Goal: Information Seeking & Learning: Learn about a topic

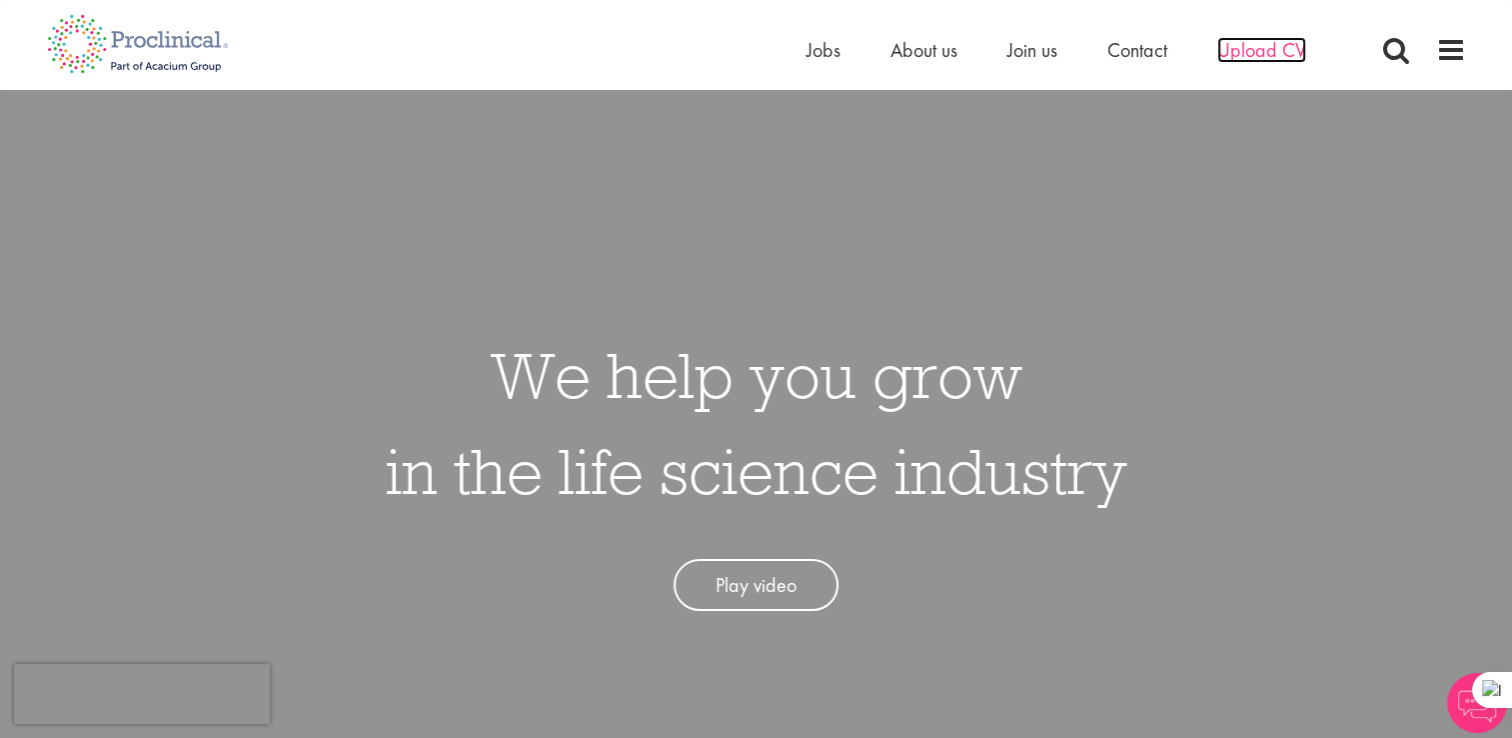
click at [1252, 46] on span "Upload CV" at bounding box center [1262, 50] width 89 height 26
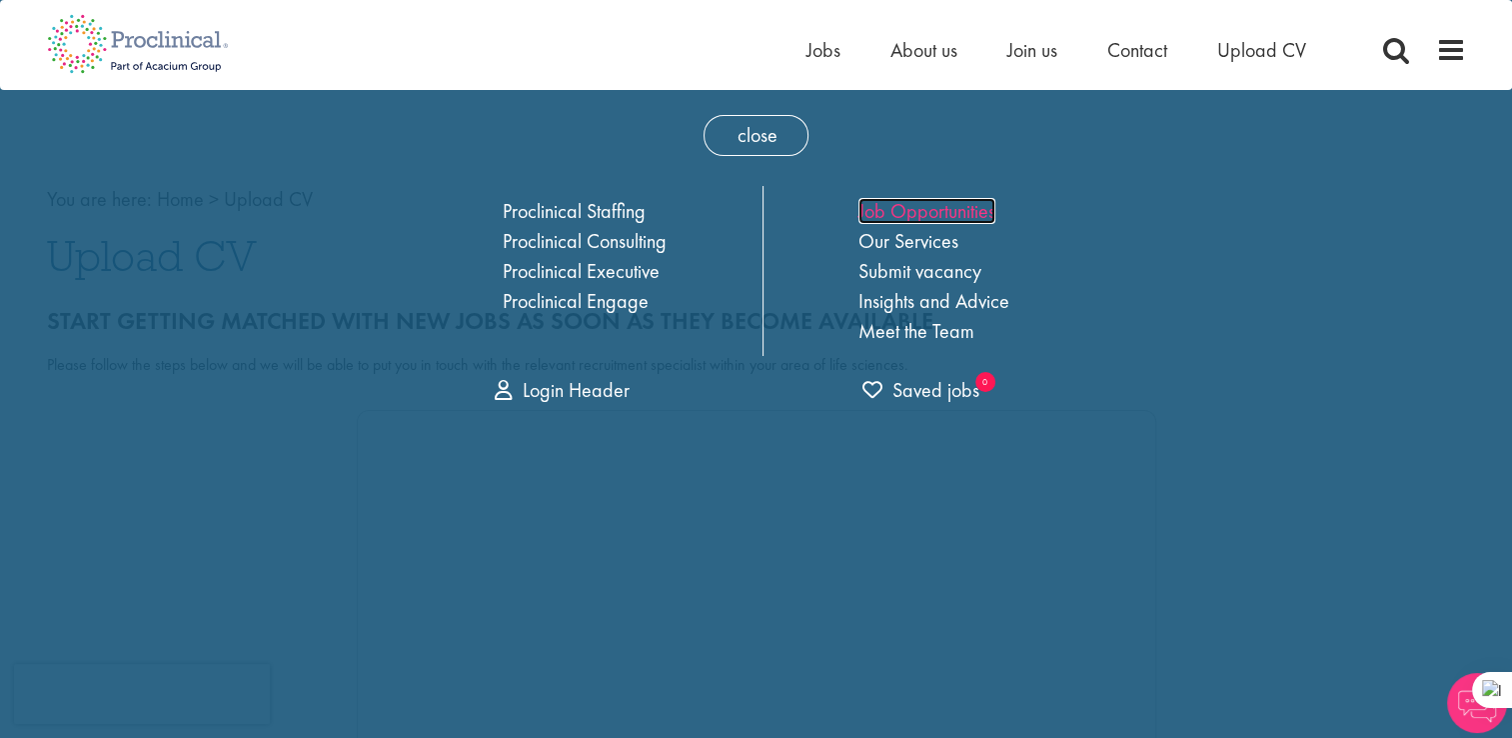
click at [921, 217] on link "Job Opportunities" at bounding box center [927, 211] width 137 height 26
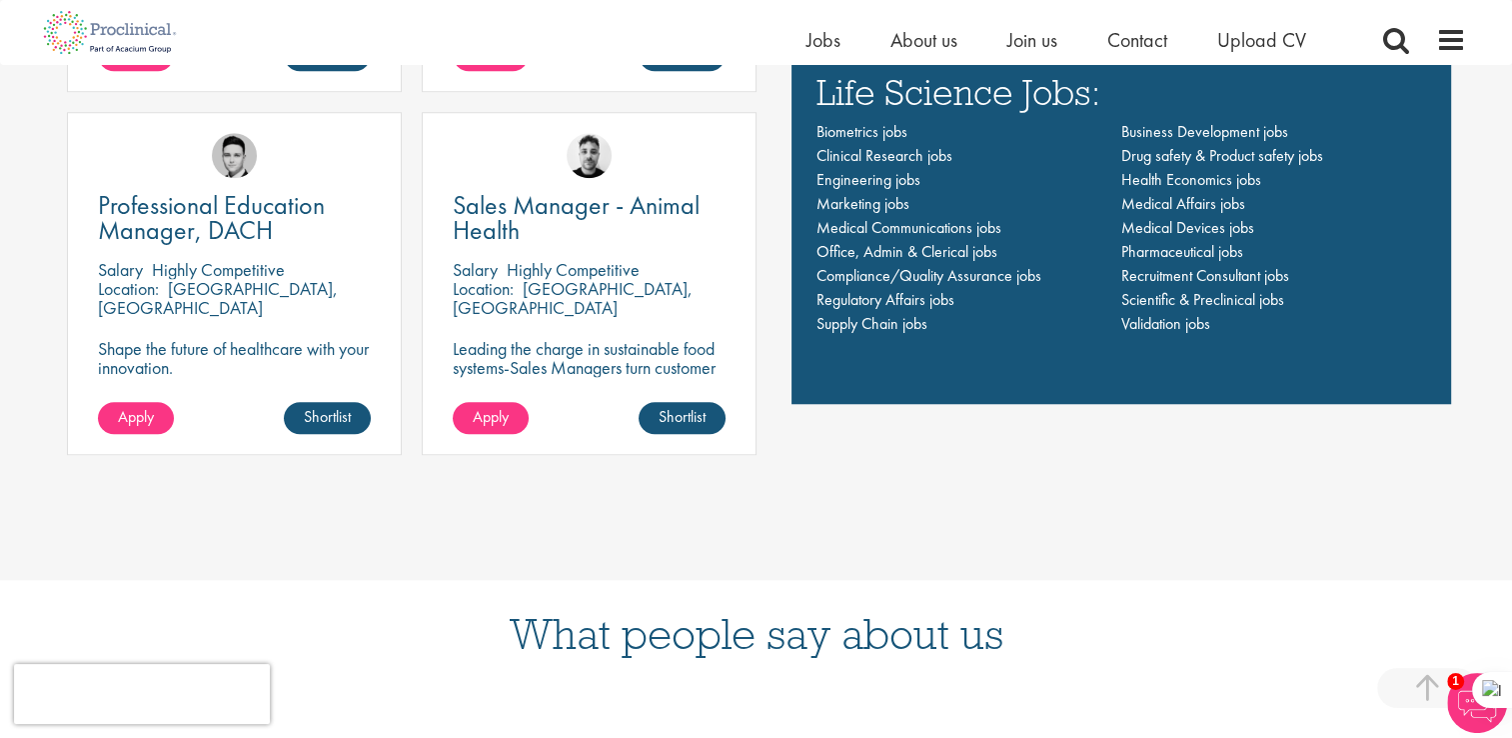
scroll to position [1407, 0]
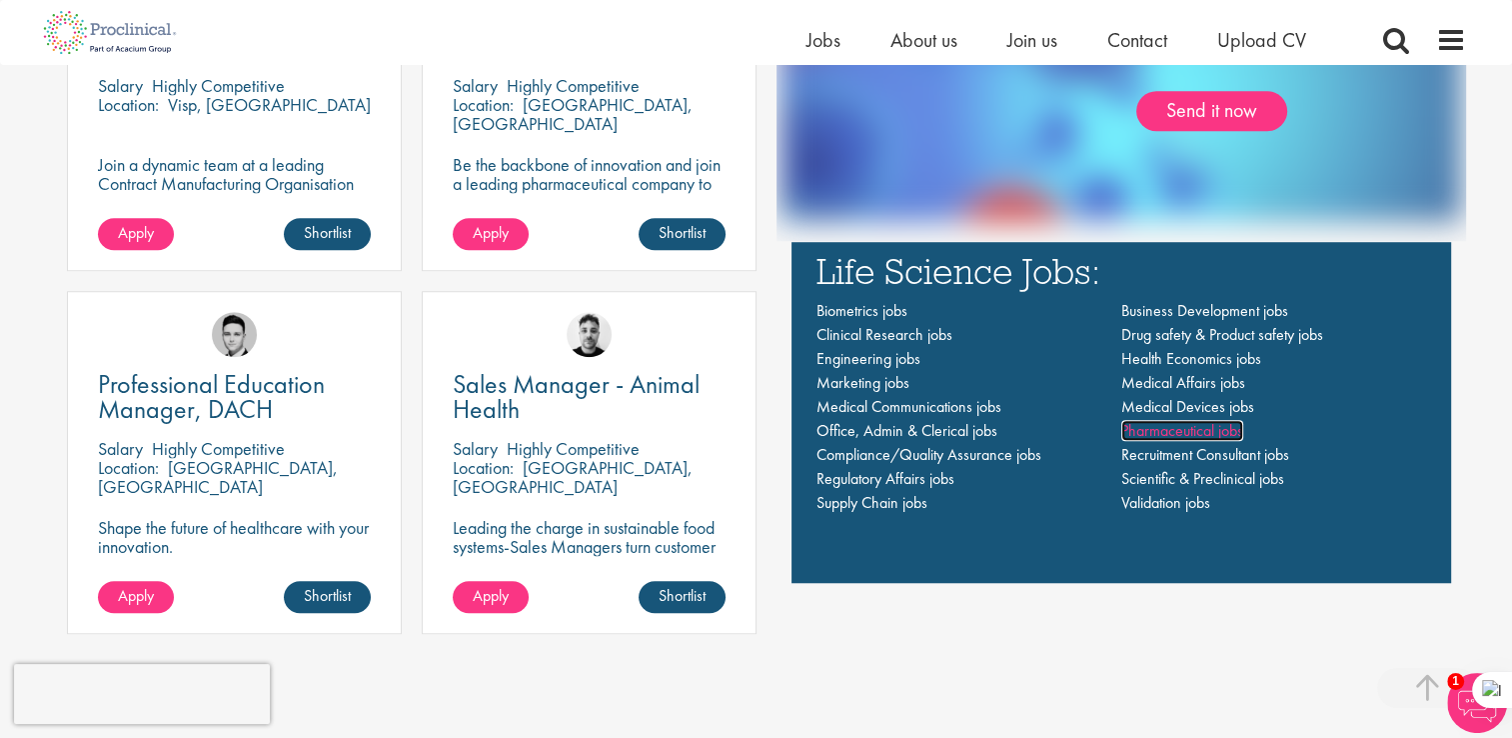
click at [1174, 426] on span "Pharmaceutical jobs" at bounding box center [1183, 430] width 122 height 21
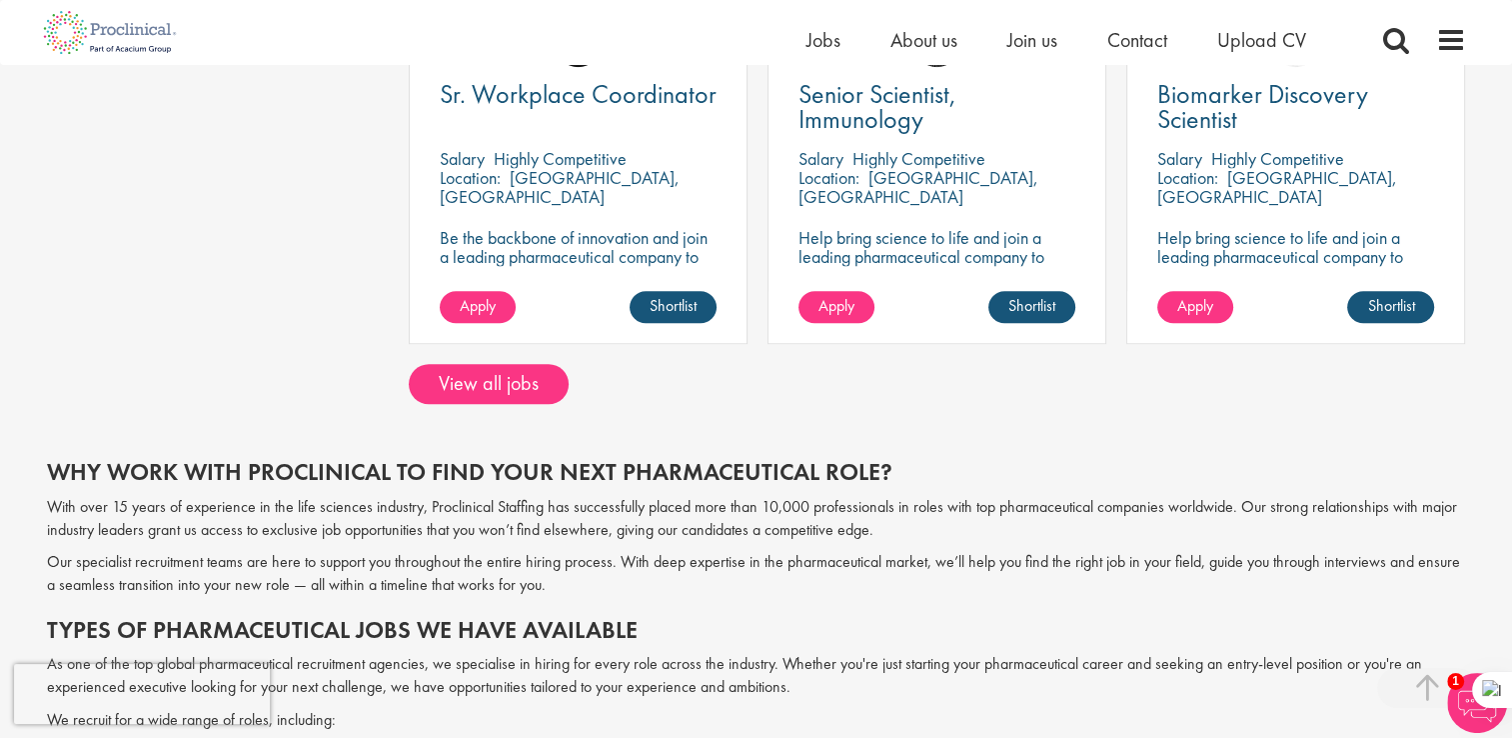
scroll to position [1593, 0]
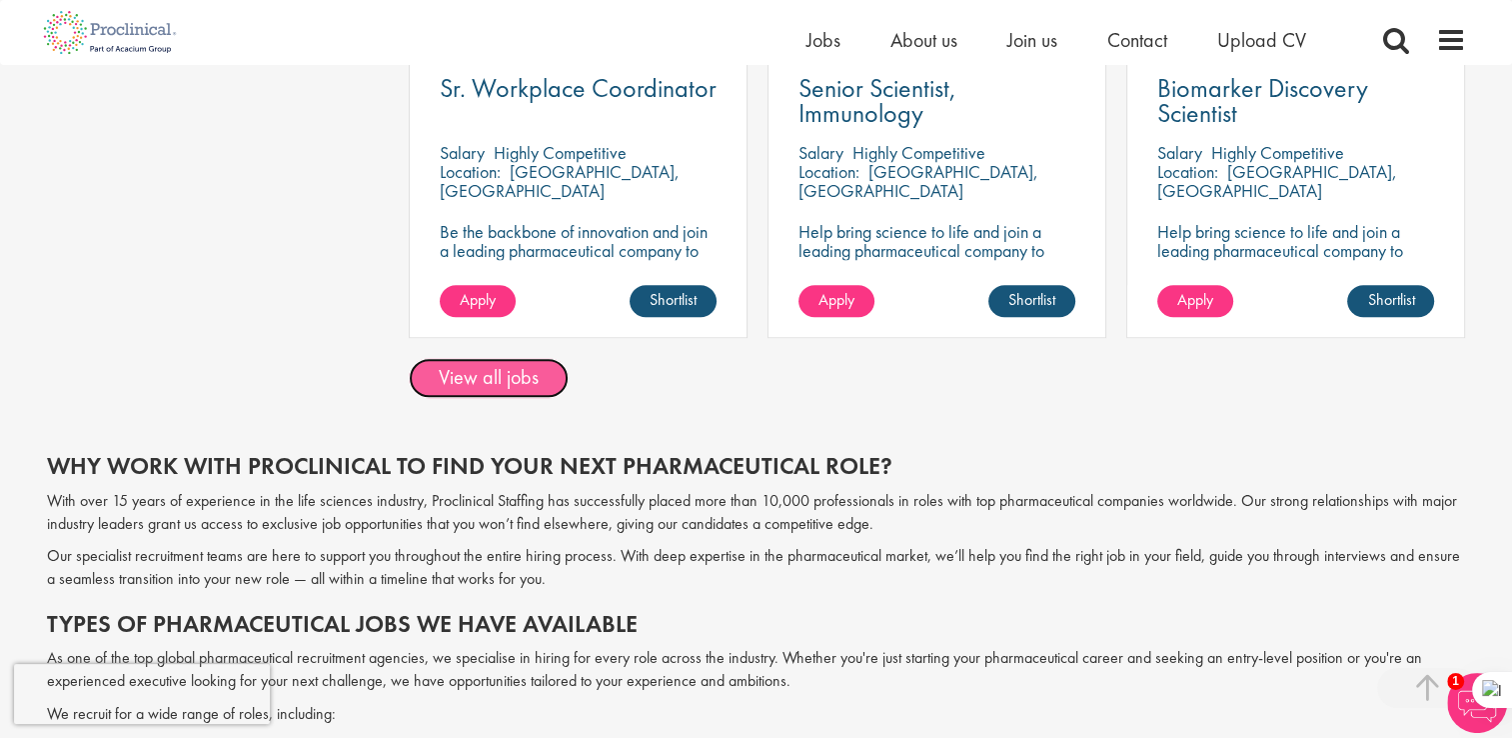
click at [504, 377] on link "View all jobs" at bounding box center [489, 378] width 160 height 40
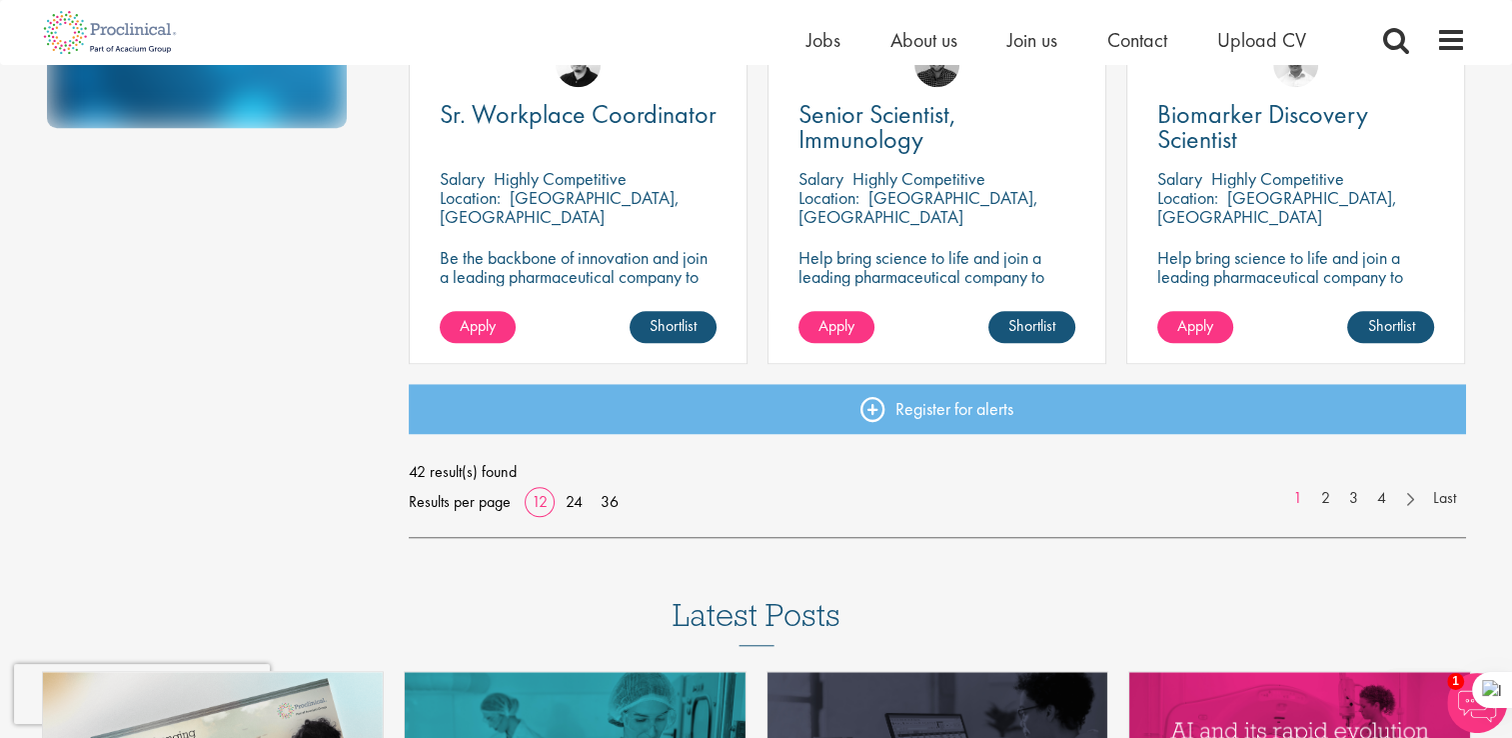
scroll to position [1504, 0]
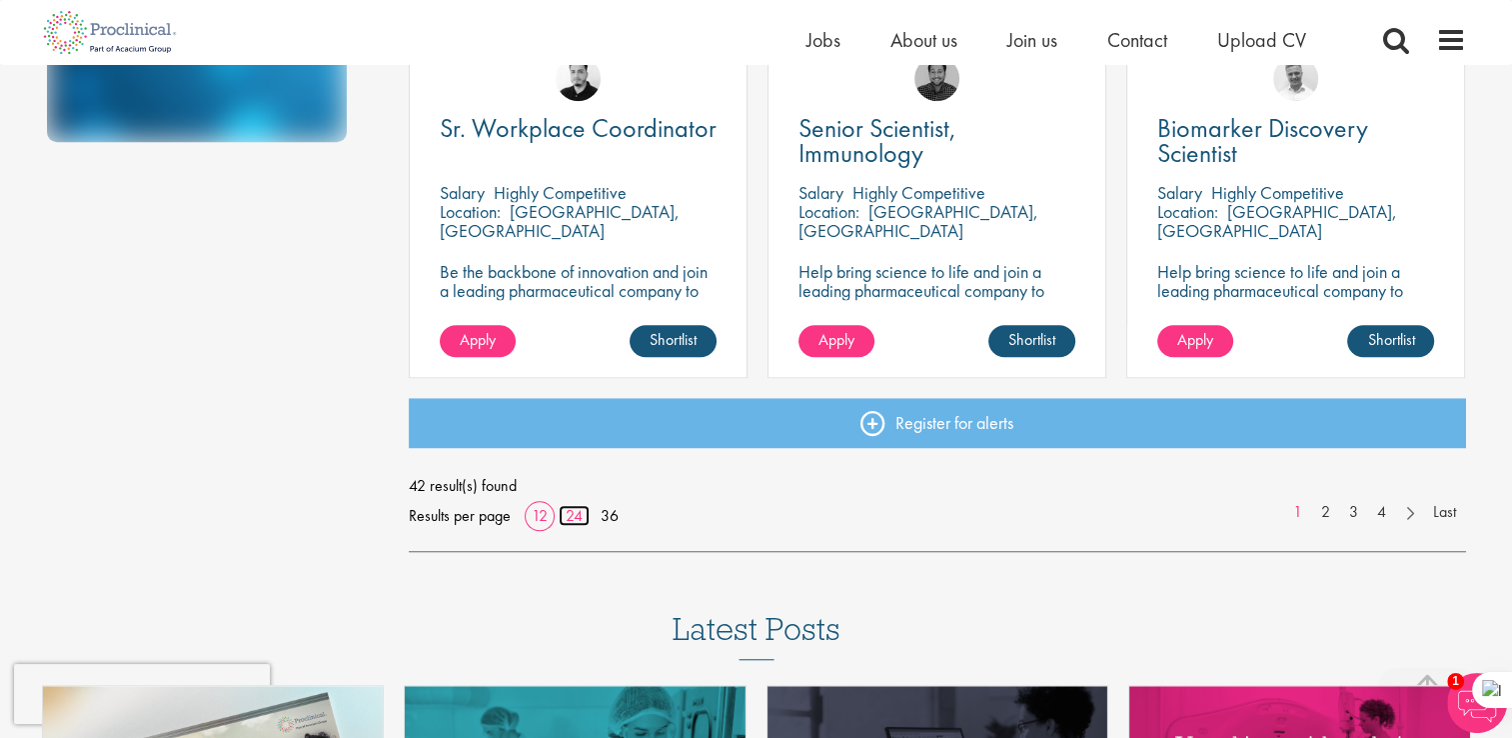
click at [579, 510] on link "24" at bounding box center [574, 515] width 31 height 21
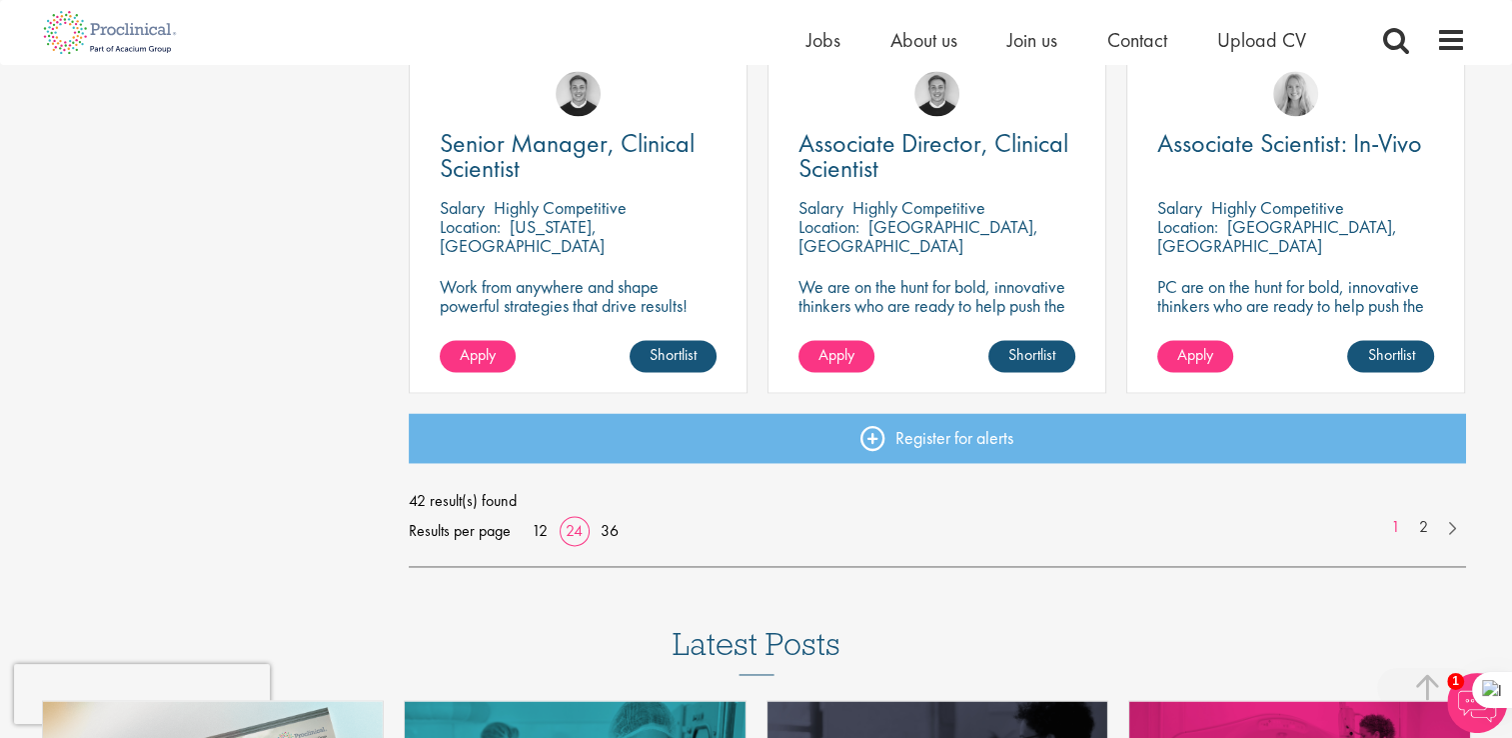
scroll to position [2895, 0]
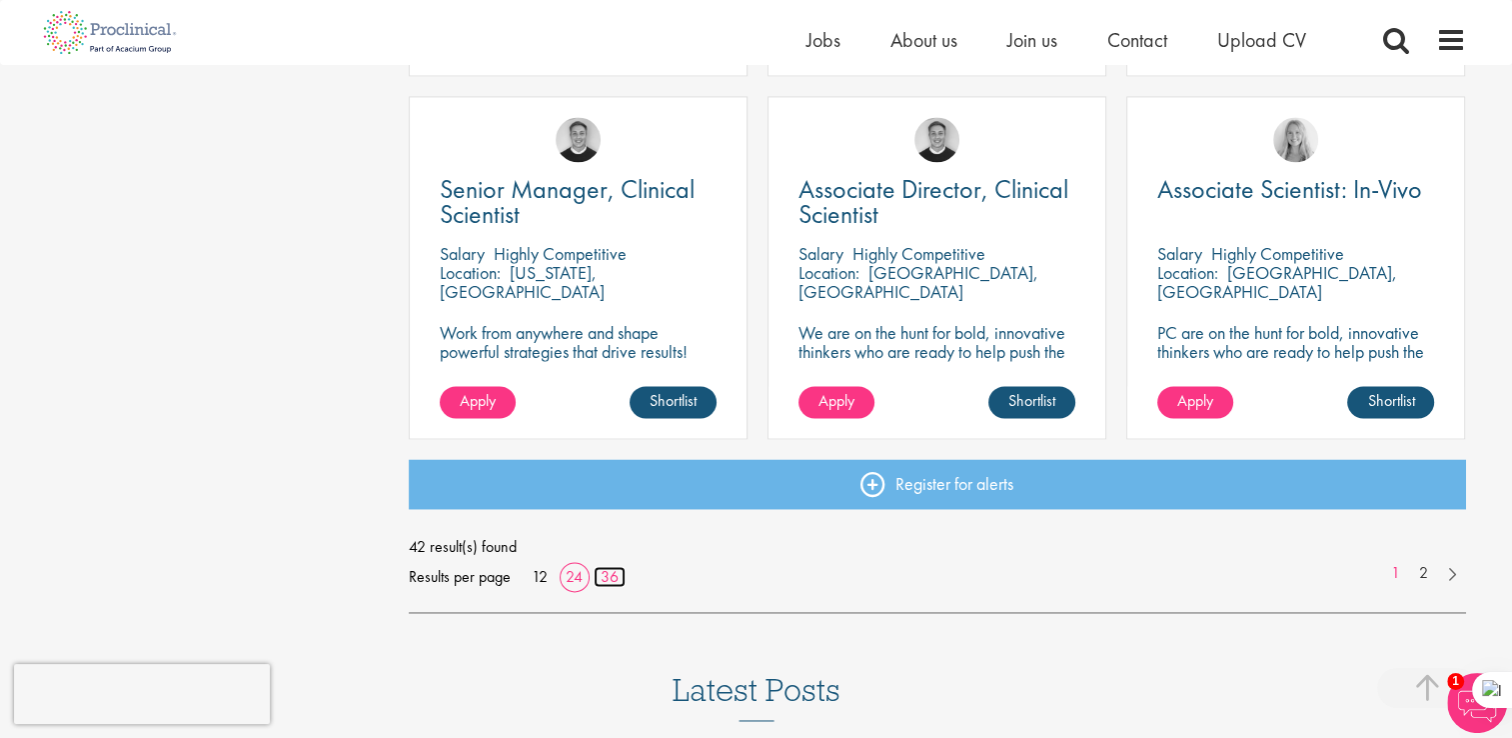
click at [602, 575] on link "36" at bounding box center [610, 576] width 32 height 21
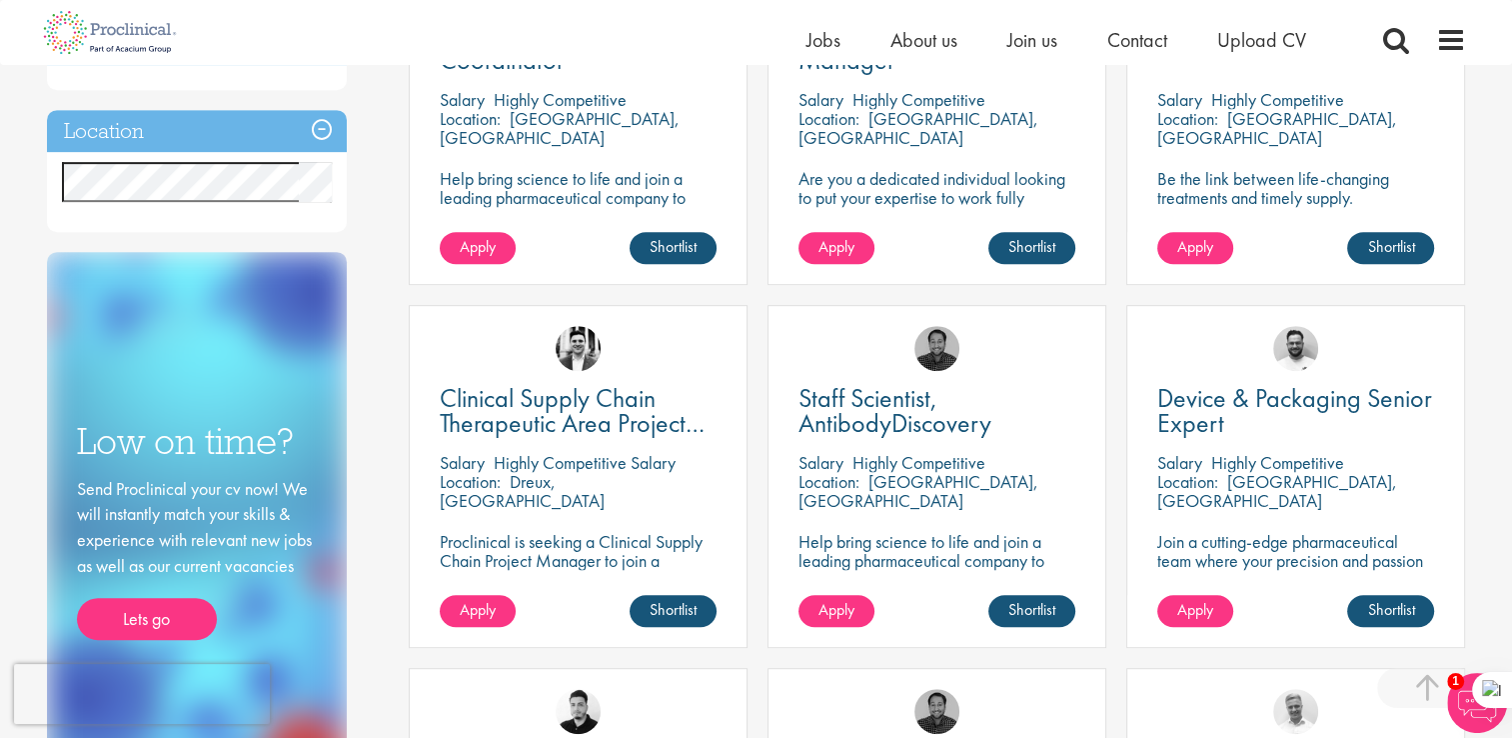
scroll to position [419, 0]
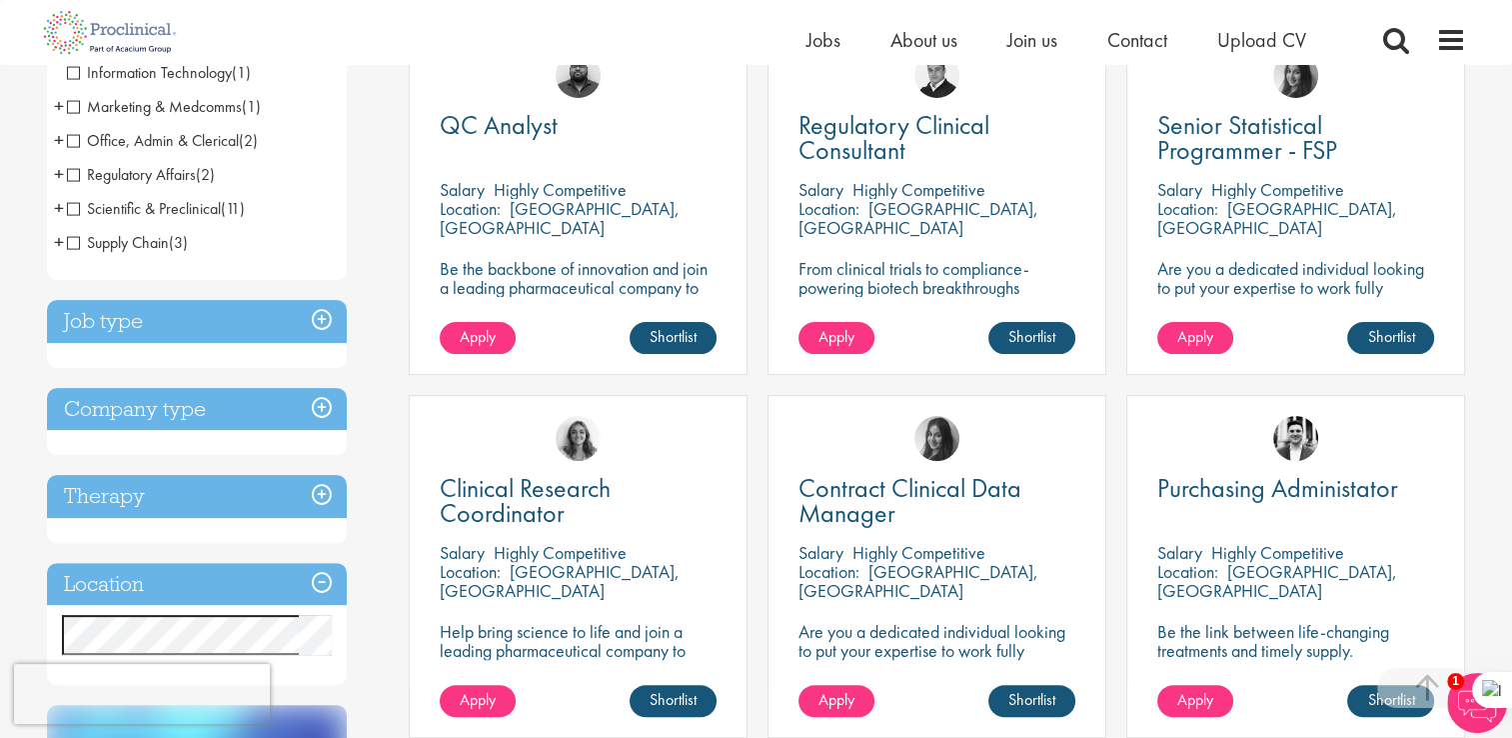
click at [328, 401] on h3 "Company type" at bounding box center [197, 409] width 300 height 43
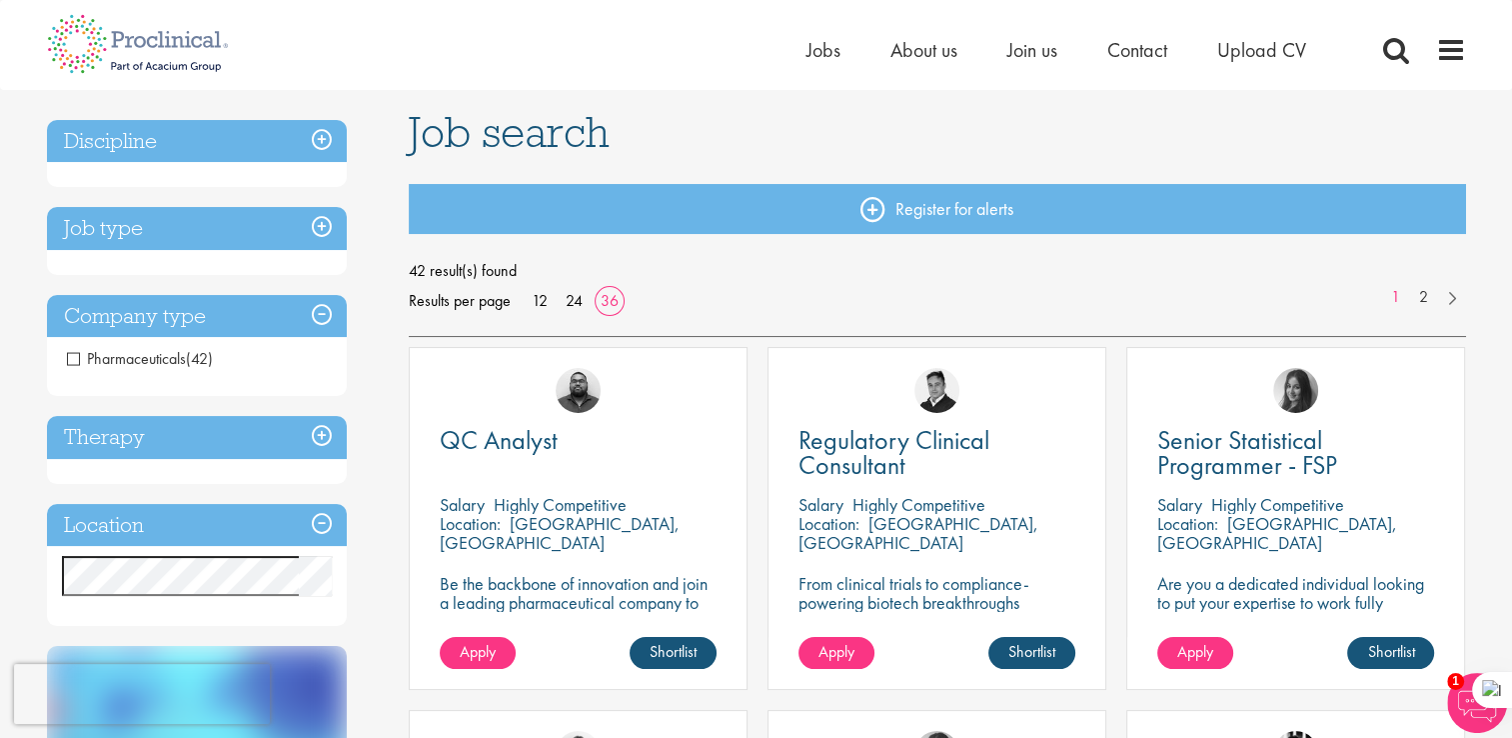
scroll to position [0, 0]
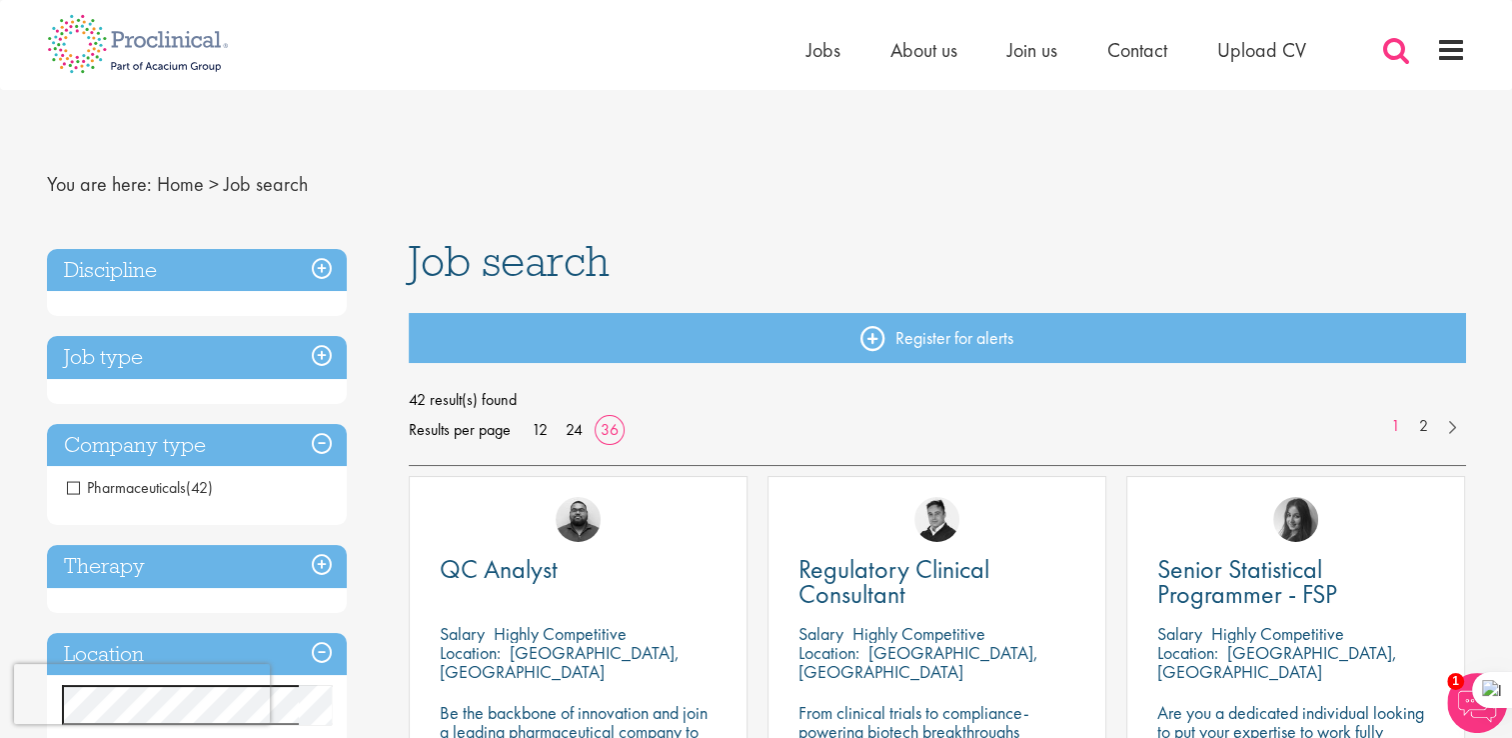
click at [1399, 46] on span at bounding box center [1396, 50] width 30 height 30
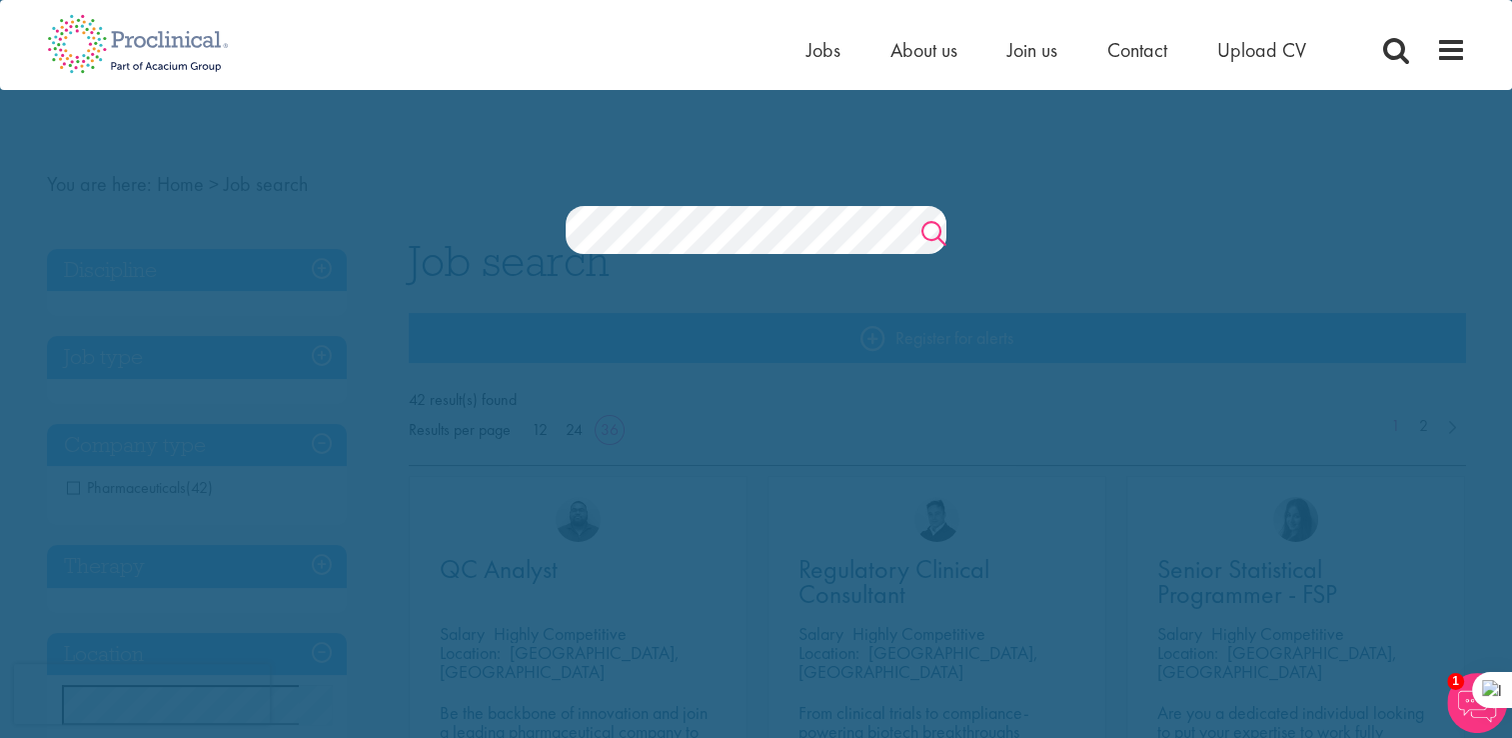
click at [933, 227] on link "Search" at bounding box center [934, 236] width 25 height 40
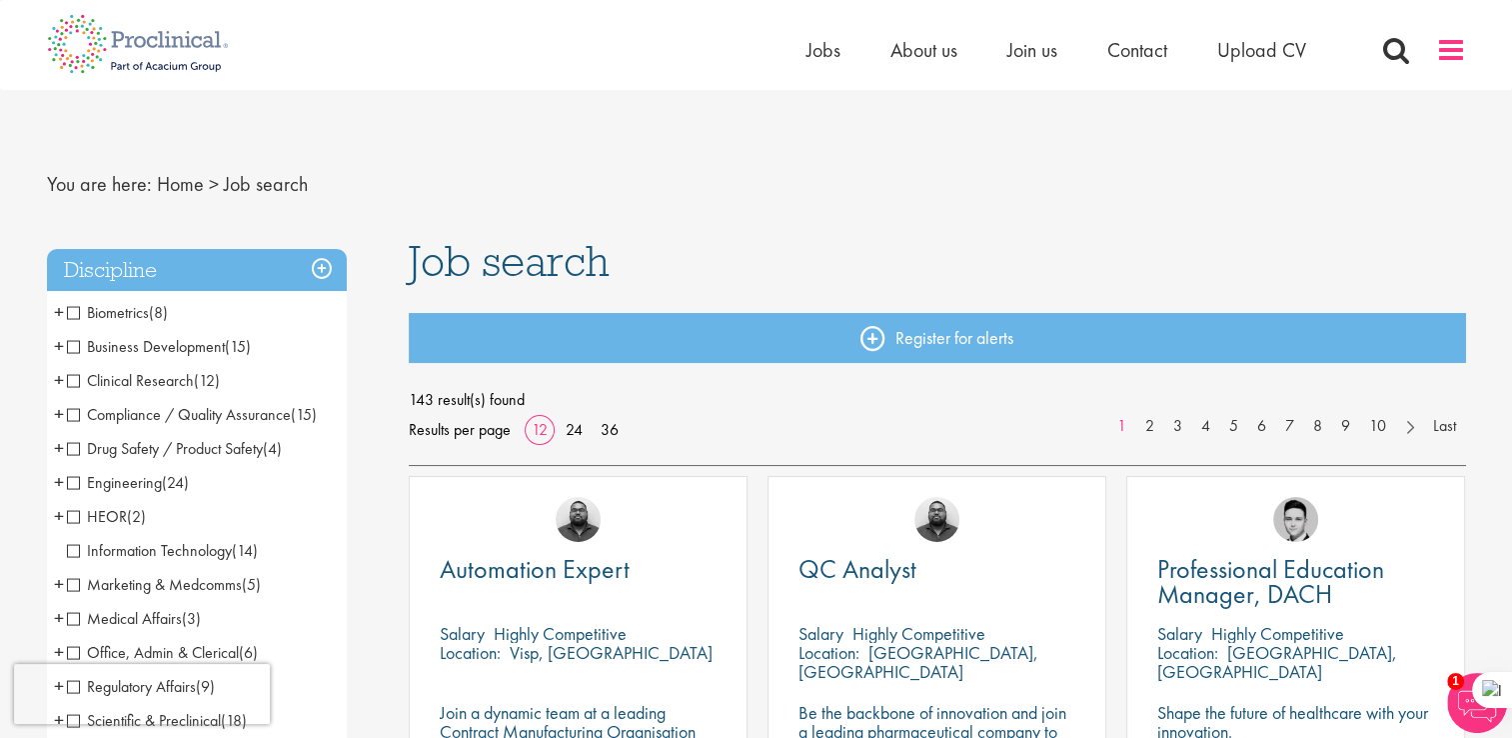
click at [1458, 55] on span at bounding box center [1451, 50] width 30 height 30
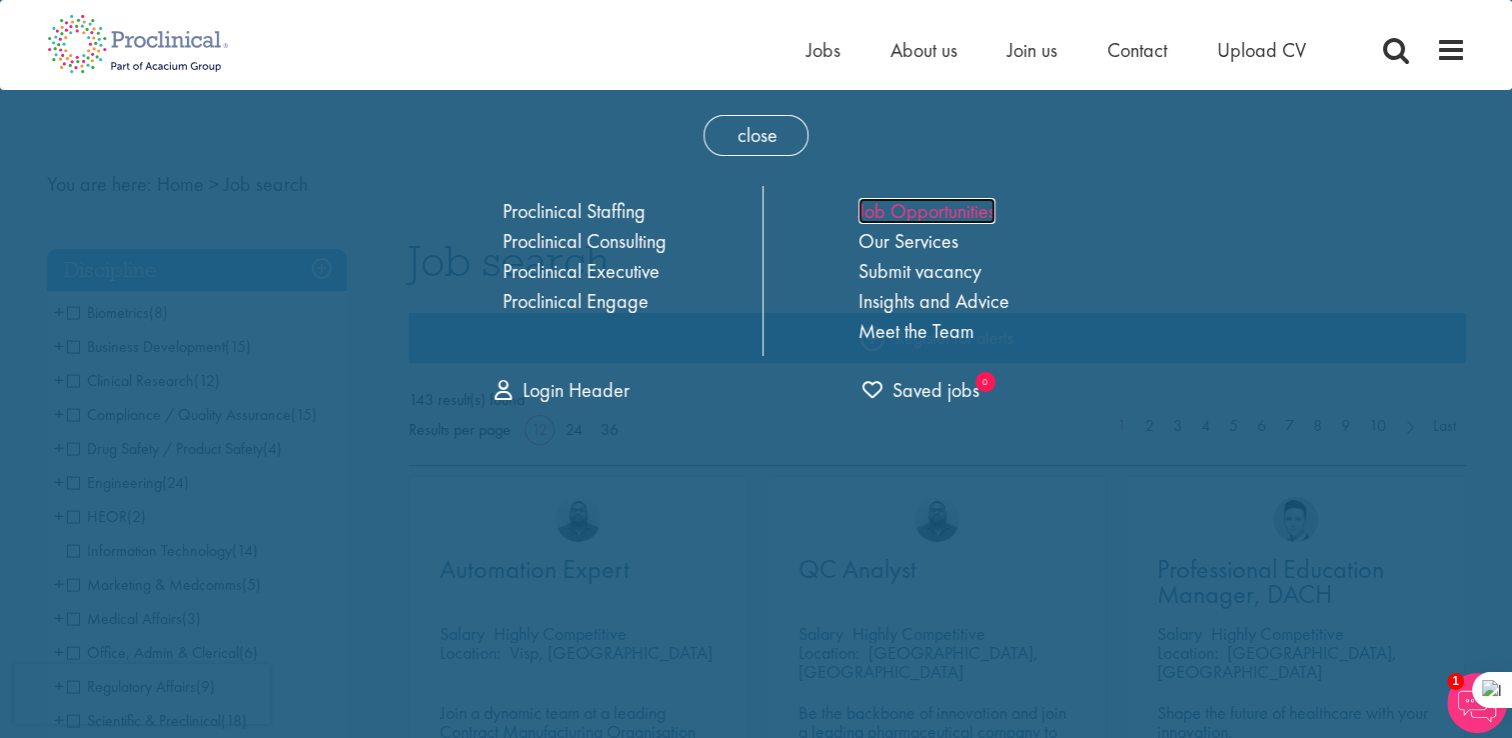
click at [940, 218] on link "Job Opportunities" at bounding box center [927, 211] width 137 height 26
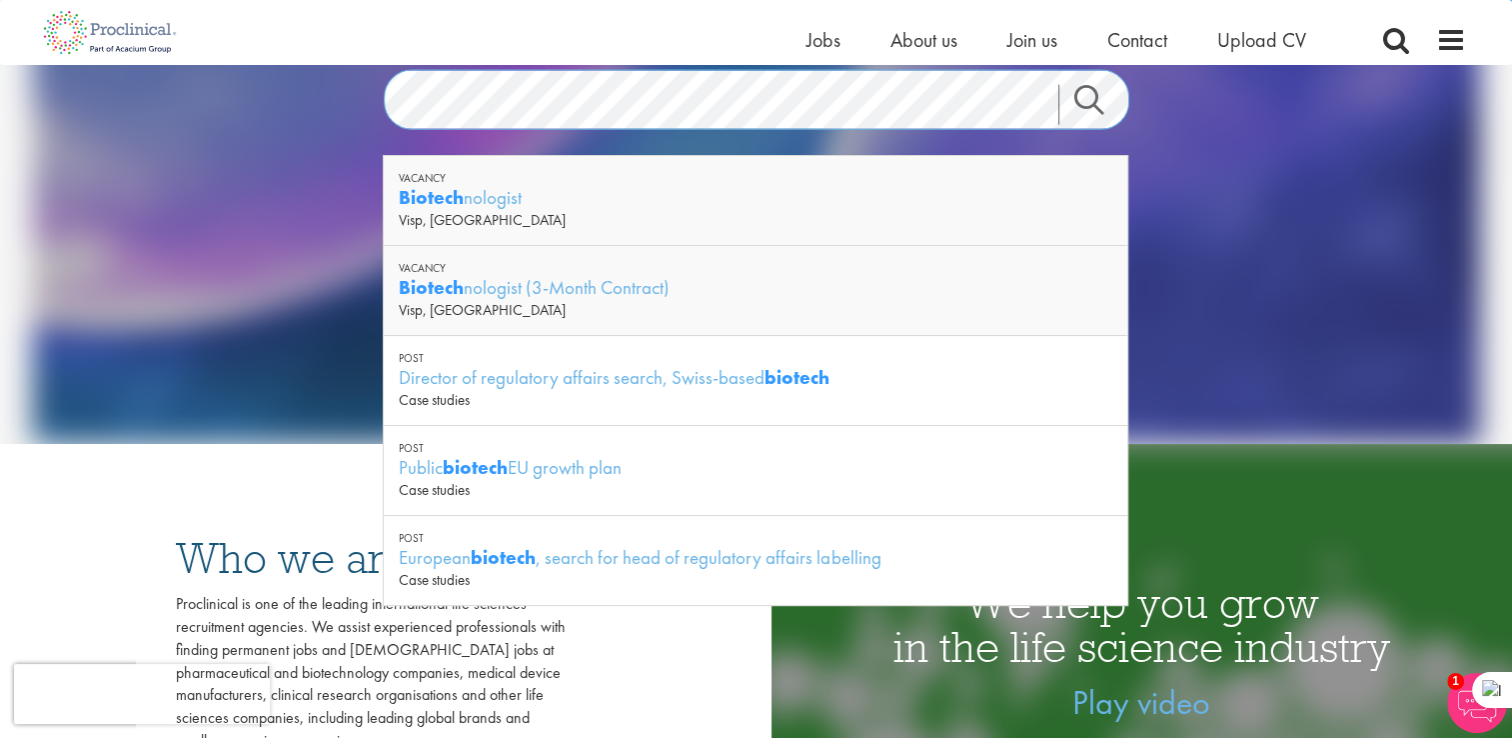
scroll to position [263, 0]
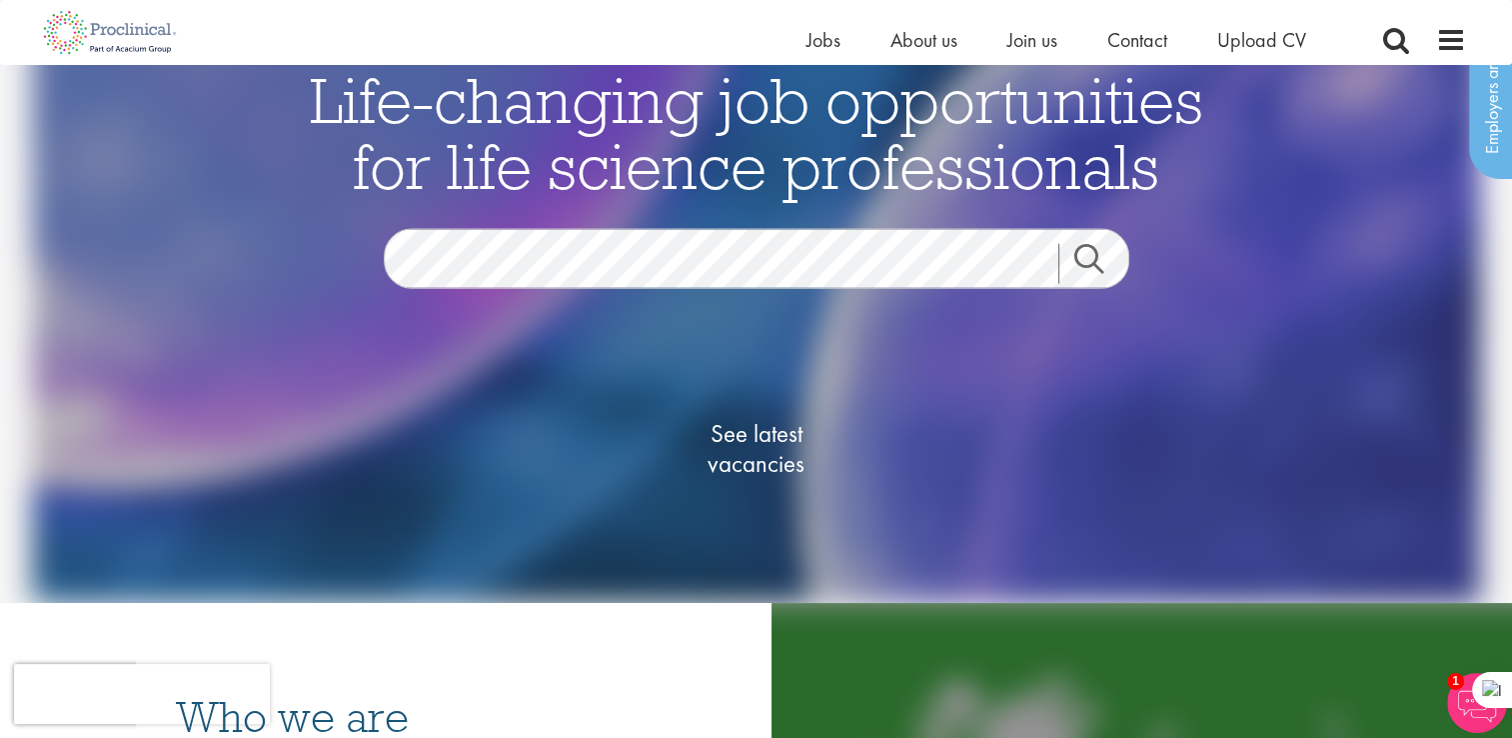
scroll to position [96, 0]
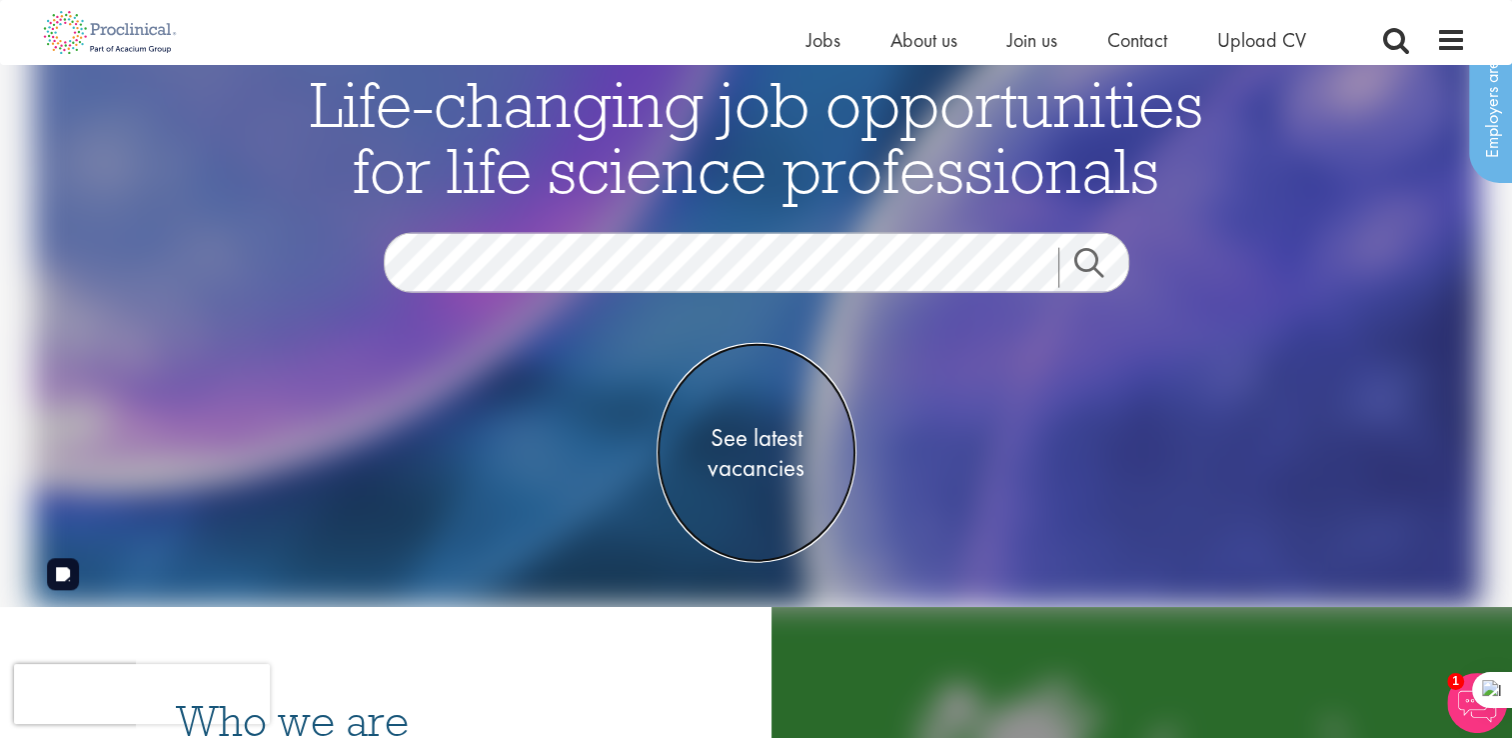
click at [745, 436] on span "See latest vacancies" at bounding box center [757, 452] width 200 height 60
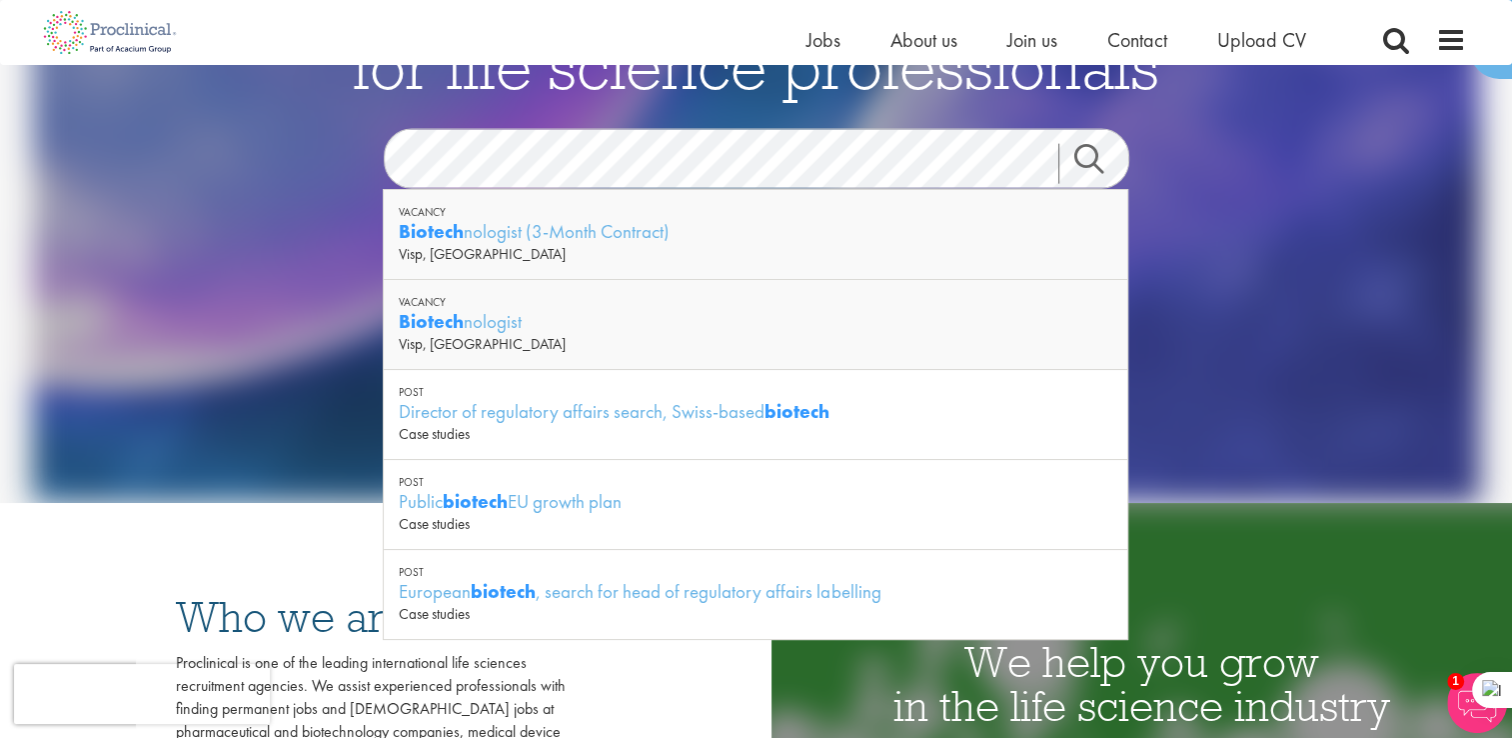
scroll to position [195, 0]
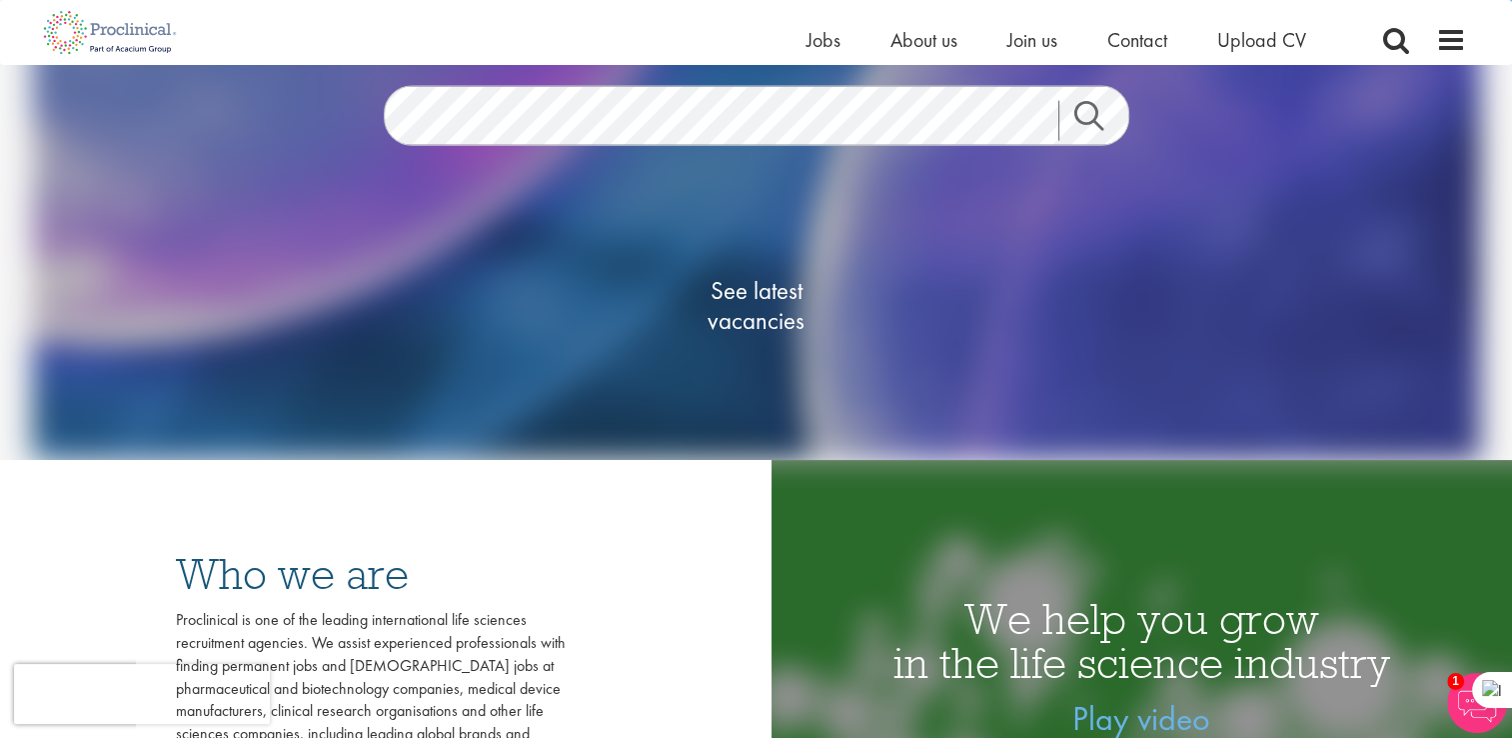
scroll to position [0, 0]
